Goal: Transaction & Acquisition: Purchase product/service

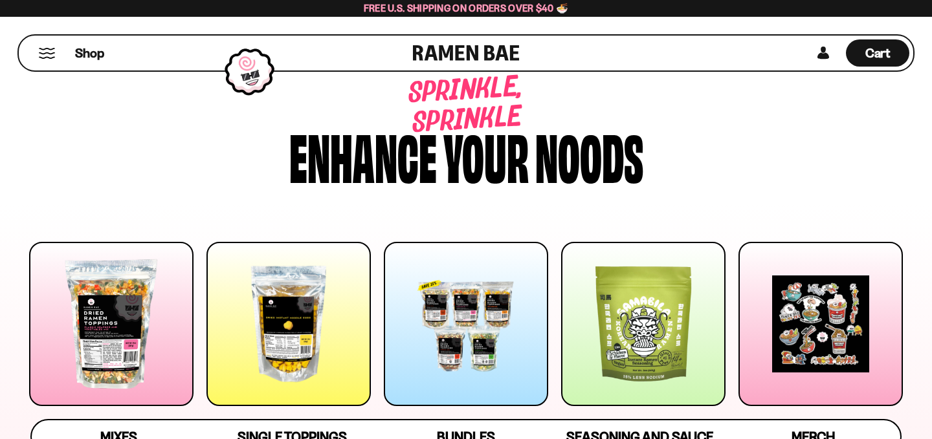
click at [153, 276] on div at bounding box center [111, 324] width 164 height 164
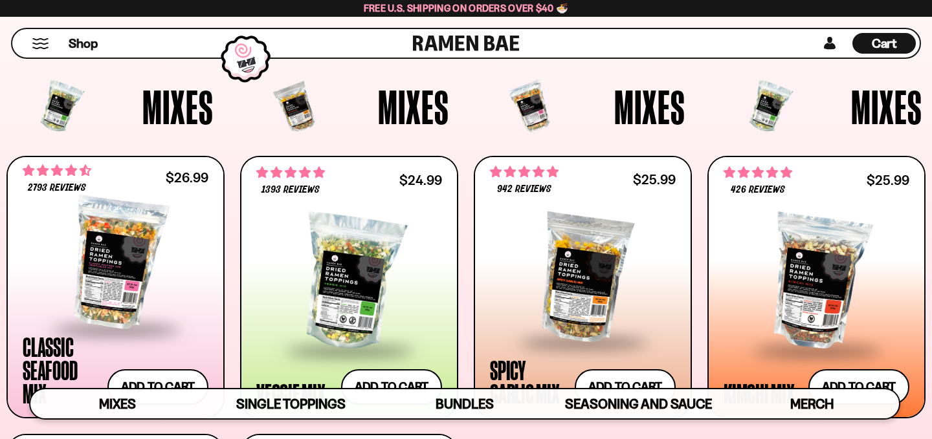
scroll to position [536, 0]
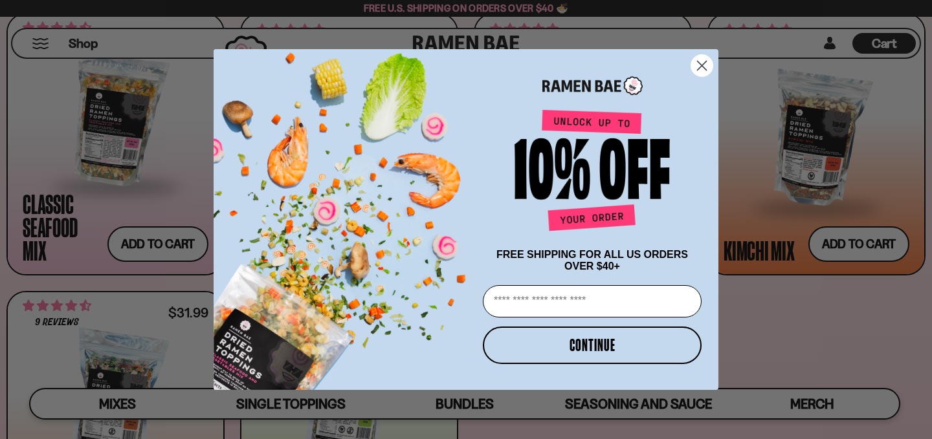
click at [705, 56] on circle "Close dialog" at bounding box center [701, 65] width 21 height 21
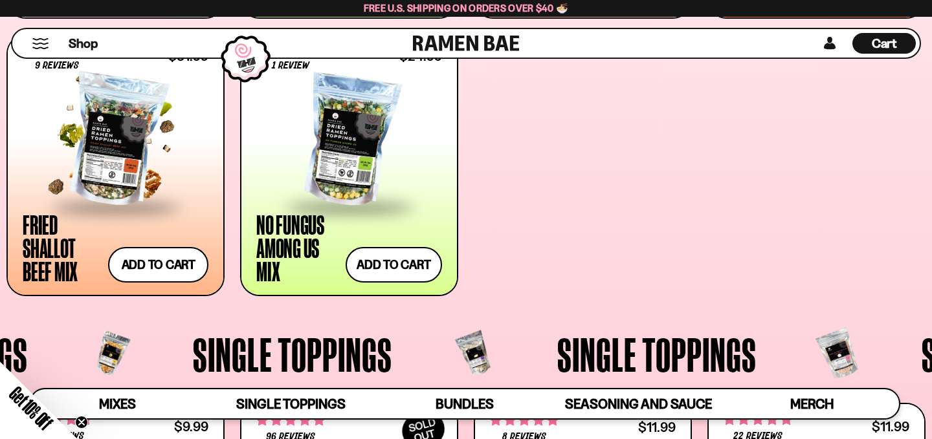
scroll to position [791, 0]
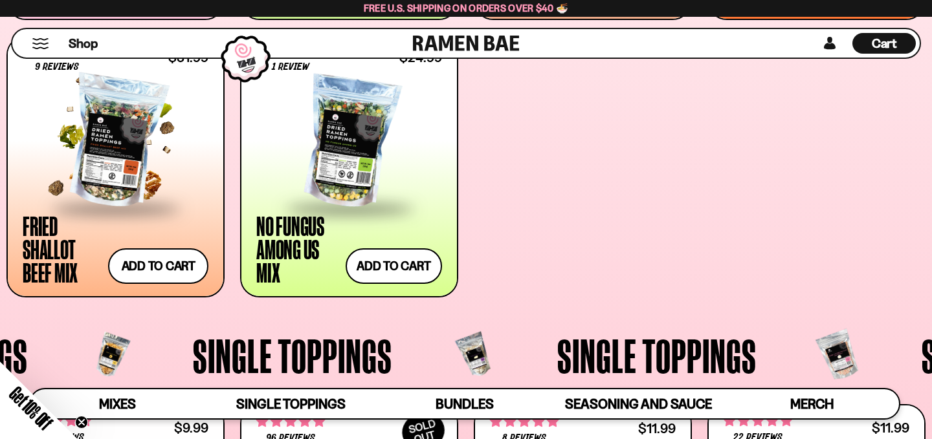
click at [111, 187] on span at bounding box center [116, 209] width 158 height 45
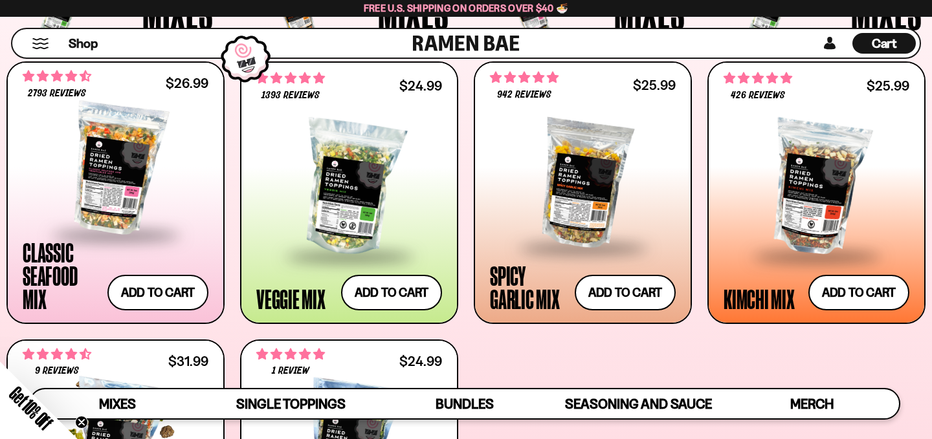
scroll to position [458, 0]
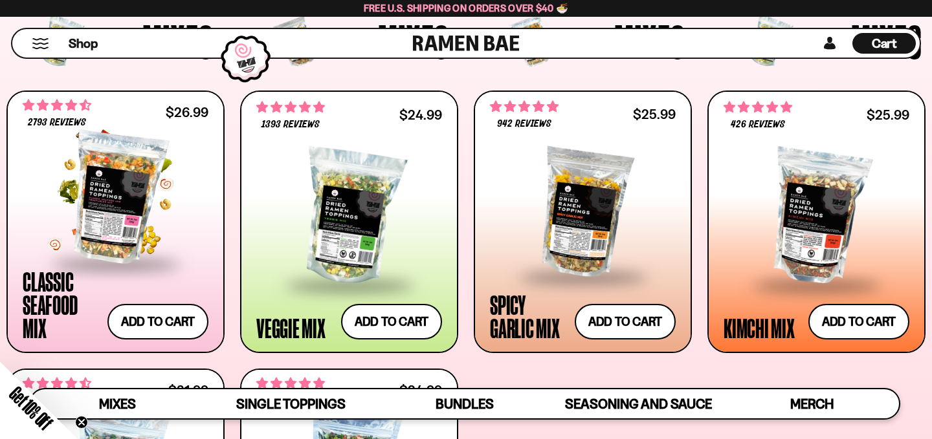
click at [83, 231] on div at bounding box center [116, 197] width 186 height 129
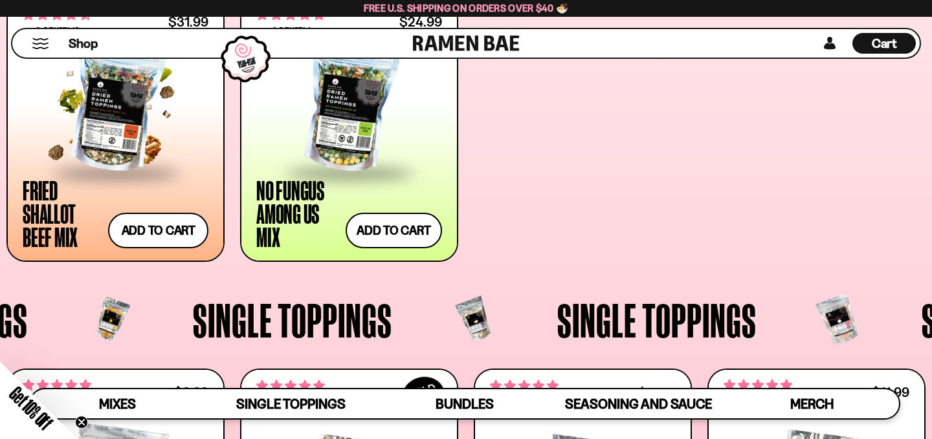
scroll to position [828, 0]
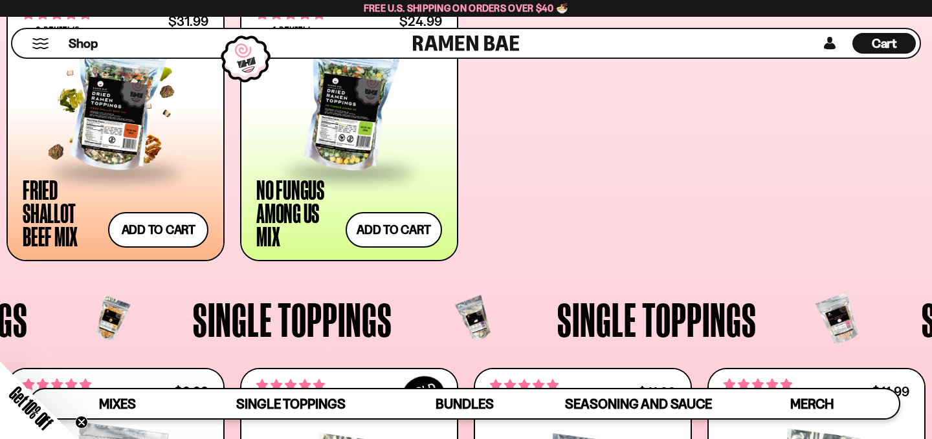
click at [93, 159] on span at bounding box center [116, 173] width 158 height 45
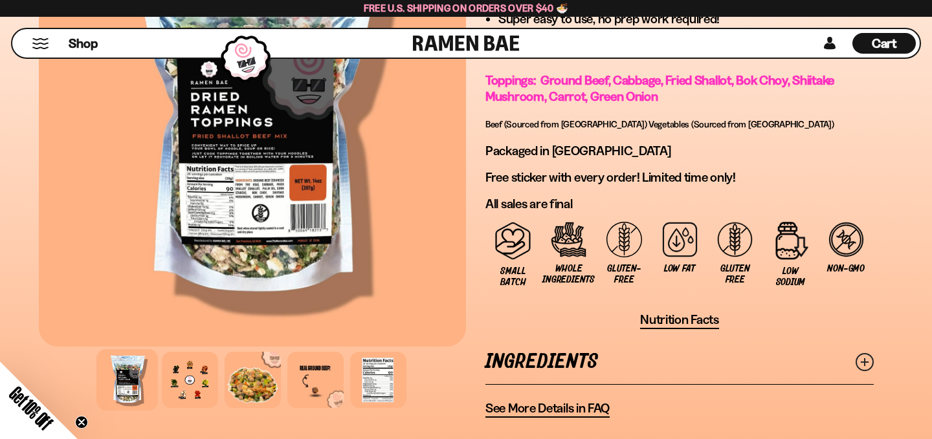
scroll to position [976, 0]
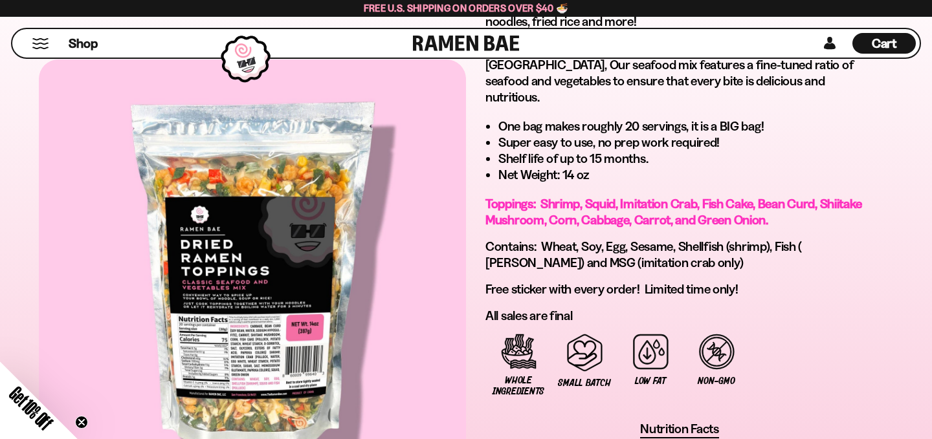
scroll to position [797, 0]
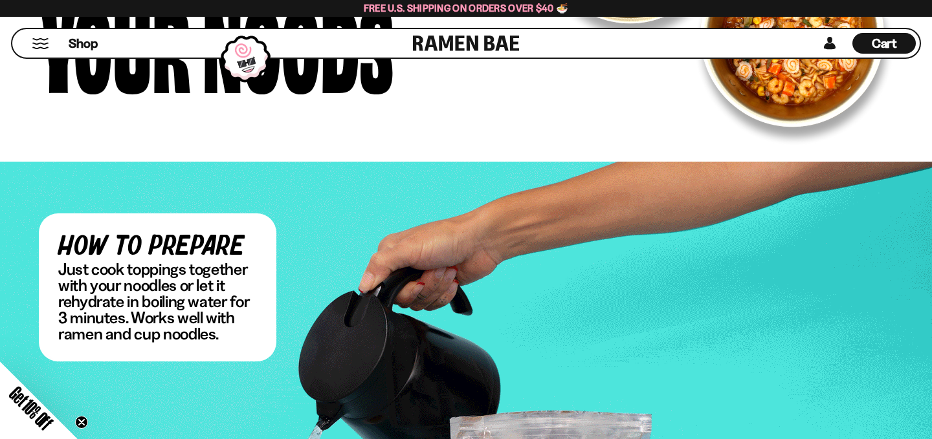
scroll to position [1971, 0]
